Goal: Find specific page/section

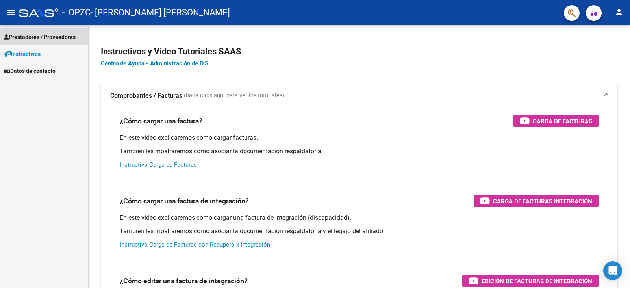
click at [67, 37] on span "Prestadores / Proveedores" at bounding box center [40, 37] width 72 height 9
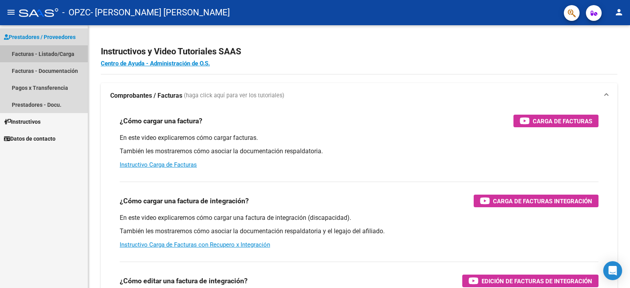
click at [66, 52] on link "Facturas - Listado/Carga" at bounding box center [44, 53] width 88 height 17
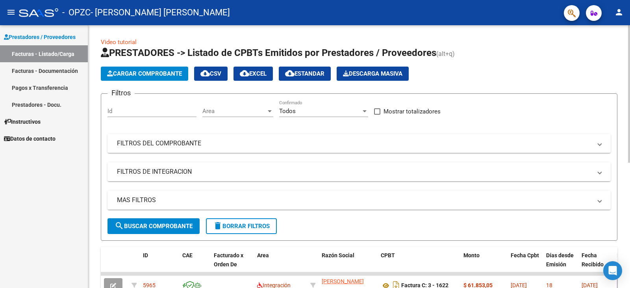
click at [626, 247] on div "Video tutorial PRESTADORES -> Listado de CPBTs Emitidos por Prestadores / Prove…" at bounding box center [359, 272] width 542 height 495
click at [625, 269] on div "Video tutorial PRESTADORES -> Listado de CPBTs Emitidos por Prestadores / Prove…" at bounding box center [359, 272] width 542 height 495
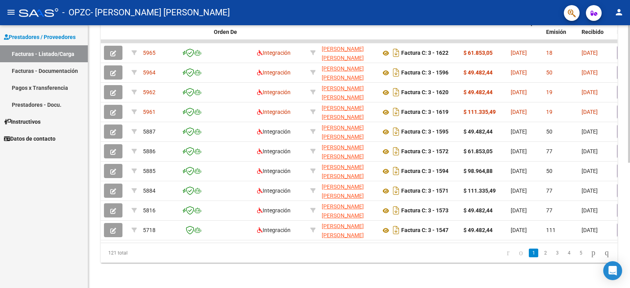
click at [629, 243] on div at bounding box center [629, 156] width 2 height 263
click at [629, 243] on div at bounding box center [629, 218] width 2 height 137
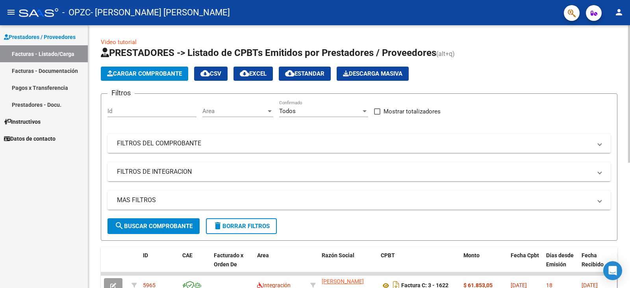
click at [629, 40] on div at bounding box center [629, 156] width 2 height 263
